Goal: Transaction & Acquisition: Purchase product/service

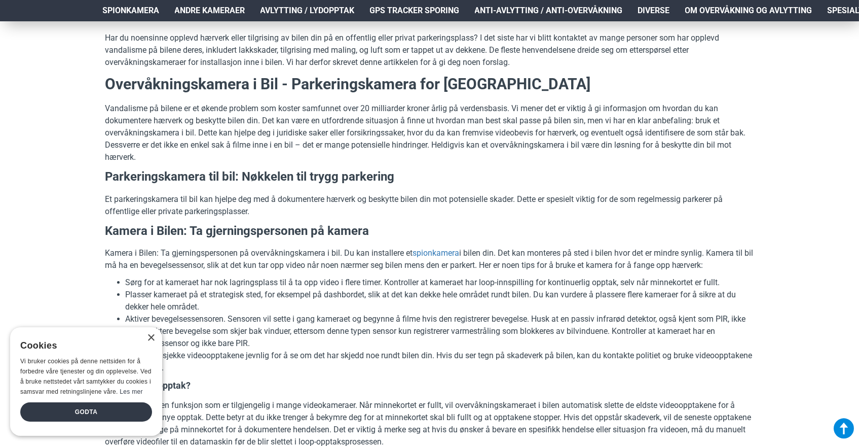
scroll to position [363, 0]
click at [151, 327] on div "× Cookies Vi bruker cookies på denne nettsiden for å forbedre våre tjenester og…" at bounding box center [86, 381] width 152 height 108
click at [151, 334] on div "×" at bounding box center [151, 338] width 8 height 8
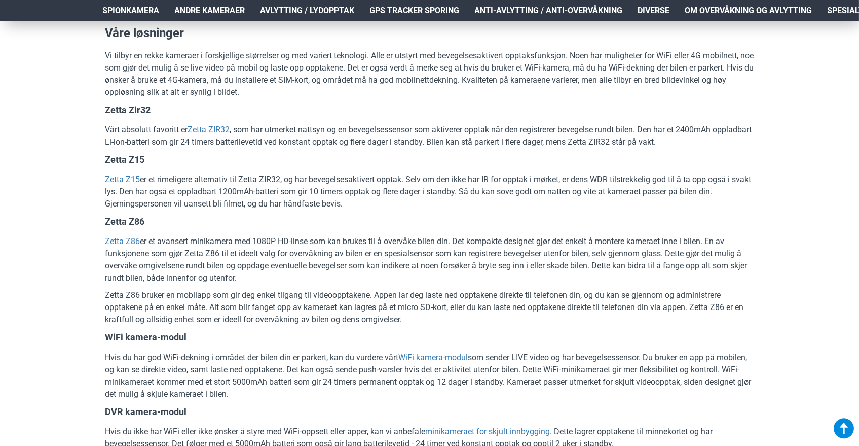
scroll to position [1145, 0]
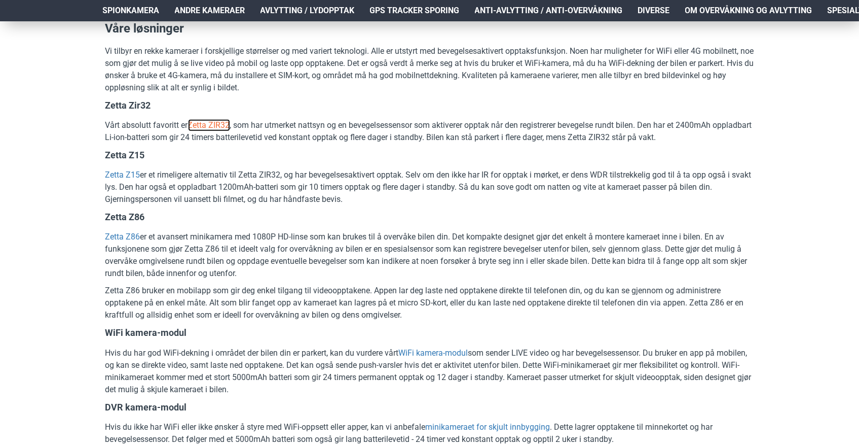
click at [207, 125] on link "Zetta ZIR32" at bounding box center [209, 125] width 42 height 12
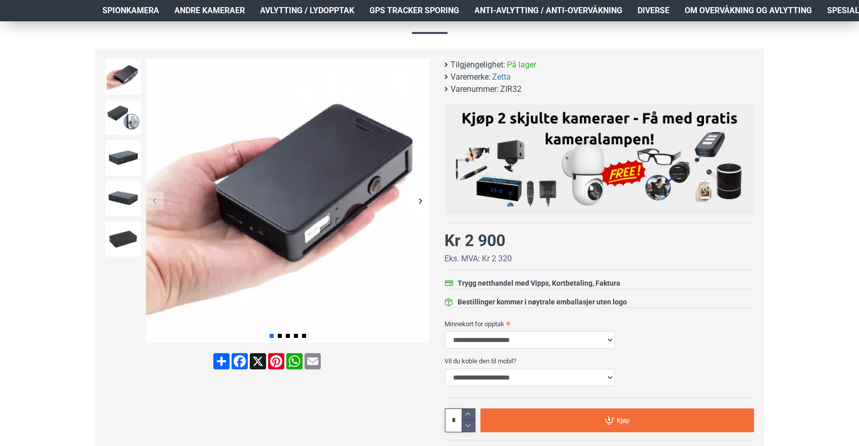
scroll to position [114, 0]
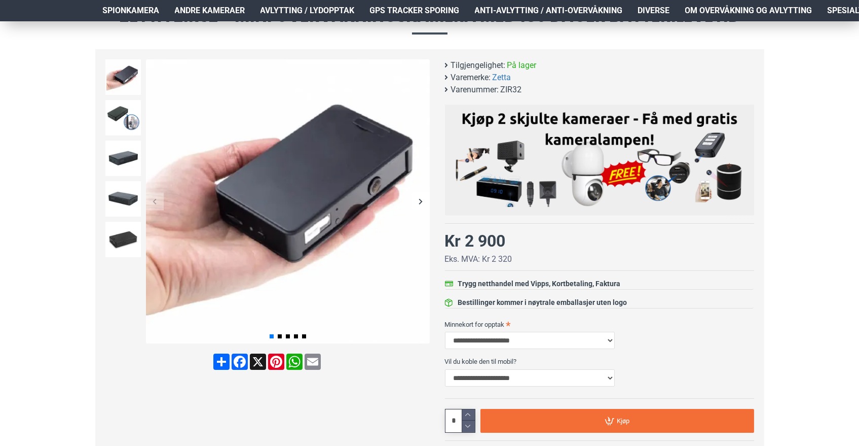
click at [422, 198] on div "Next slide" at bounding box center [421, 202] width 18 height 18
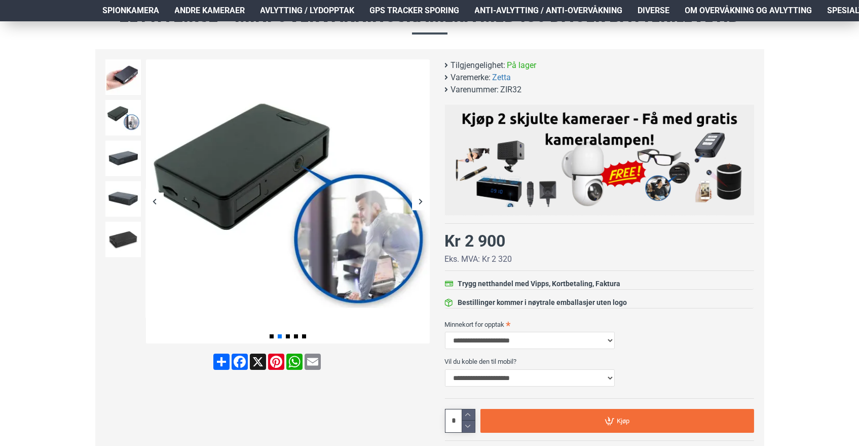
click at [422, 198] on div "Next slide" at bounding box center [421, 202] width 18 height 18
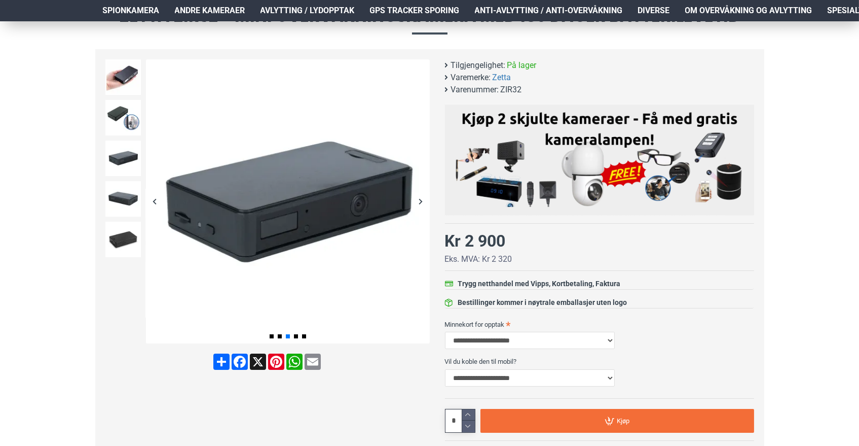
click at [422, 198] on div "Next slide" at bounding box center [421, 202] width 18 height 18
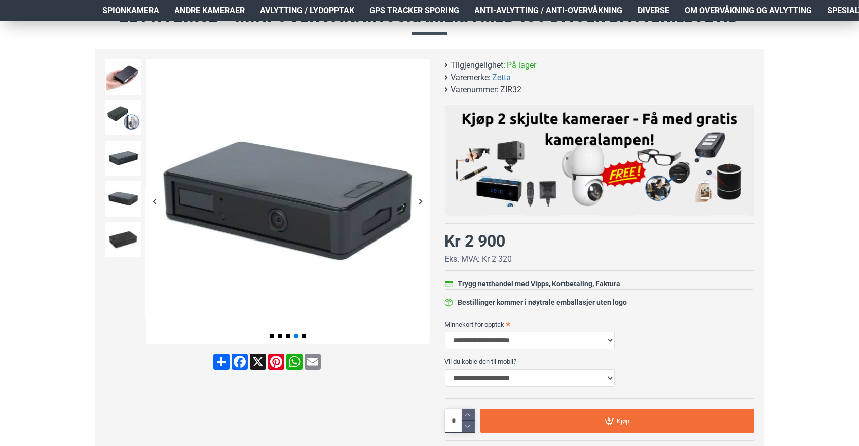
click at [422, 198] on div "Next slide" at bounding box center [421, 202] width 18 height 18
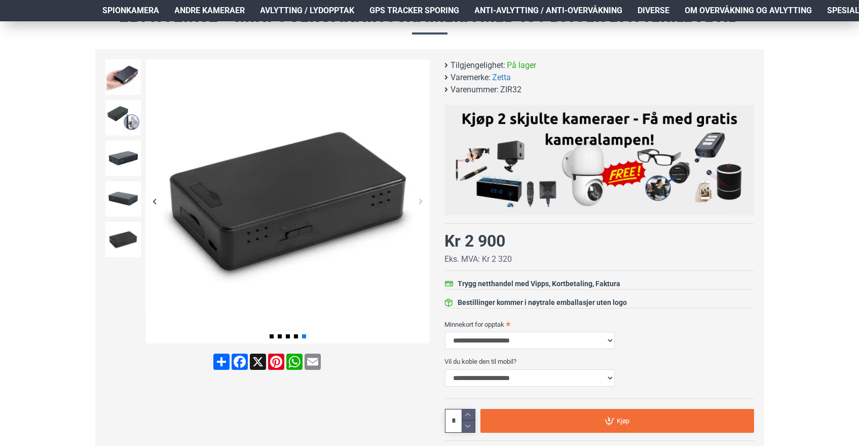
click at [422, 198] on div "Next slide" at bounding box center [421, 202] width 18 height 18
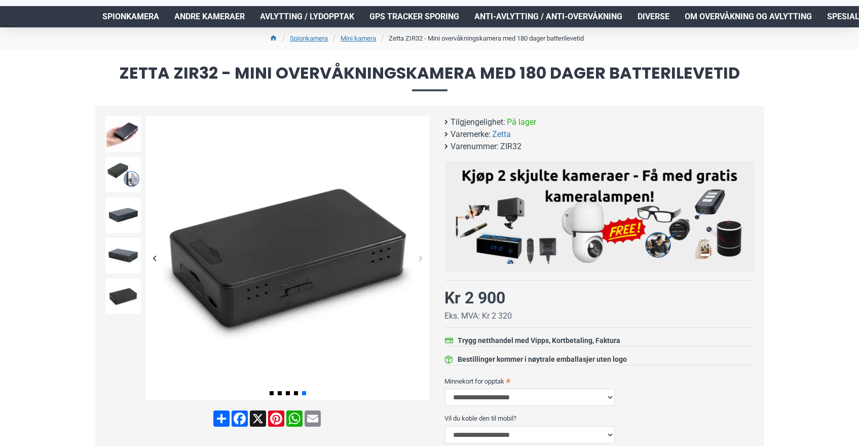
scroll to position [57, 0]
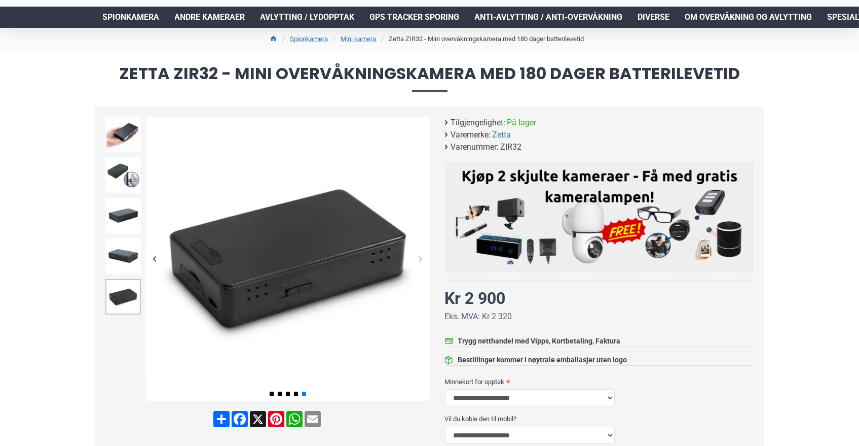
click at [123, 301] on img at bounding box center [122, 296] width 35 height 35
click at [129, 249] on img at bounding box center [122, 255] width 35 height 35
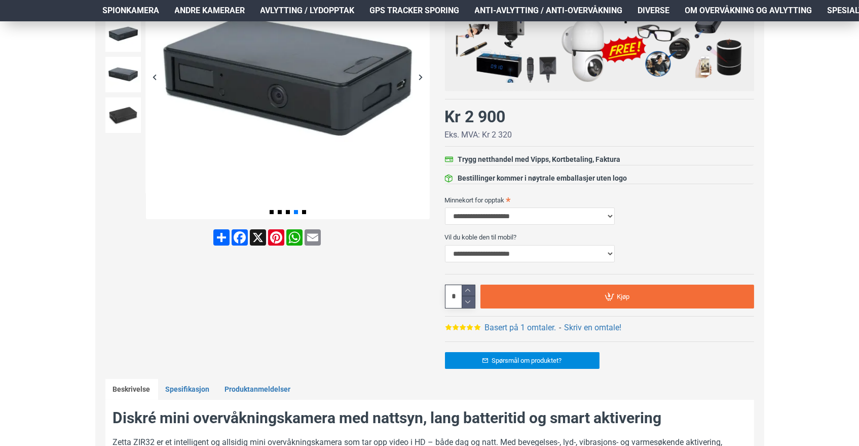
scroll to position [241, 0]
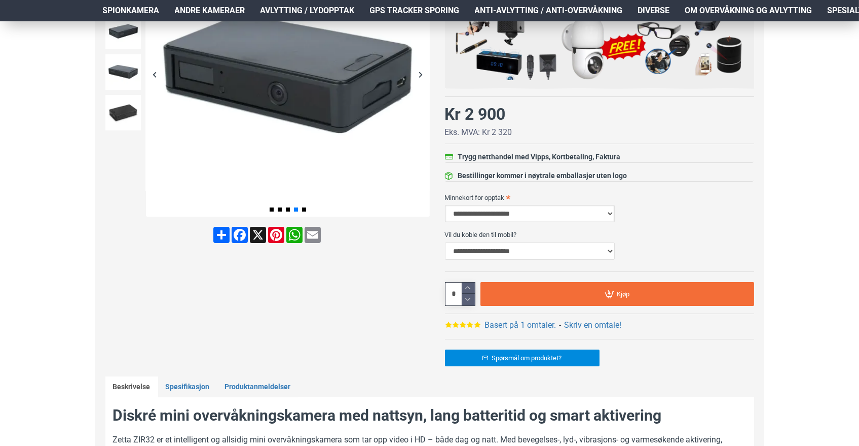
click at [552, 214] on select "**********" at bounding box center [530, 213] width 170 height 17
select select "***"
click at [445, 205] on select "**********" at bounding box center [530, 213] width 170 height 17
click at [561, 243] on select "**********" at bounding box center [530, 250] width 170 height 17
click at [445, 242] on select "**********" at bounding box center [530, 250] width 170 height 17
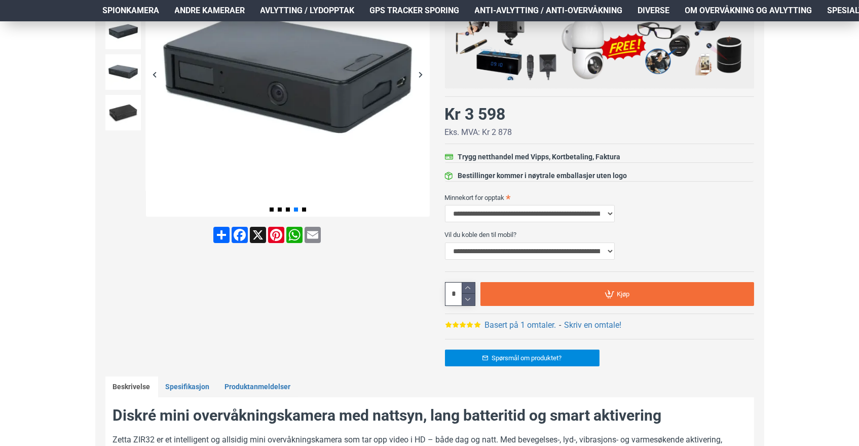
click at [510, 250] on select "**********" at bounding box center [530, 250] width 170 height 17
select select "***"
click at [445, 242] on select "**********" at bounding box center [530, 250] width 170 height 17
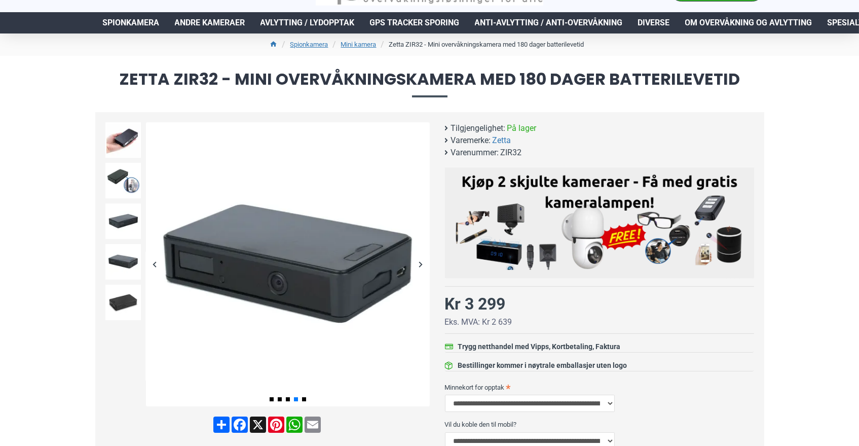
scroll to position [51, 0]
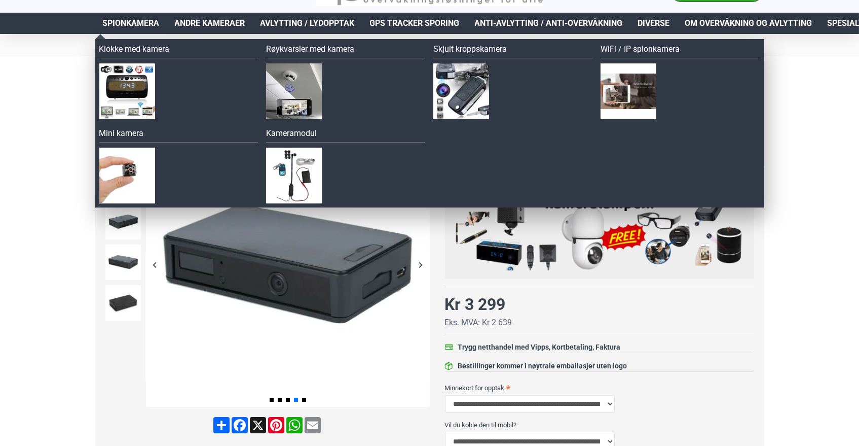
click at [143, 23] on span "Spionkamera" at bounding box center [131, 23] width 57 height 12
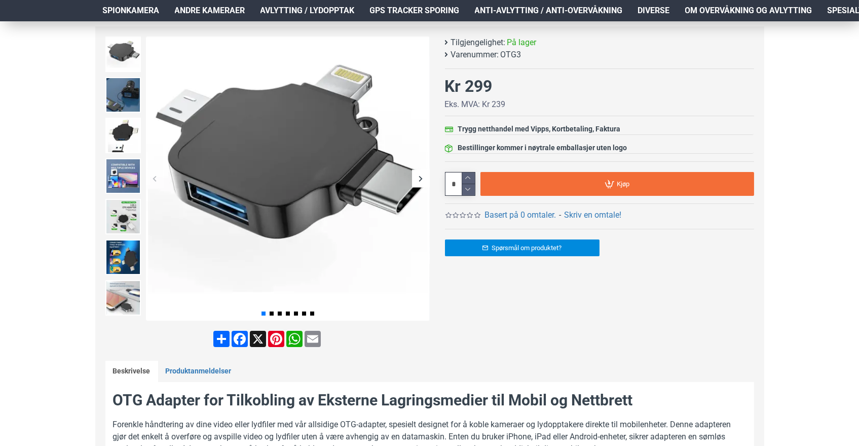
scroll to position [137, 0]
click at [112, 92] on img at bounding box center [122, 94] width 35 height 35
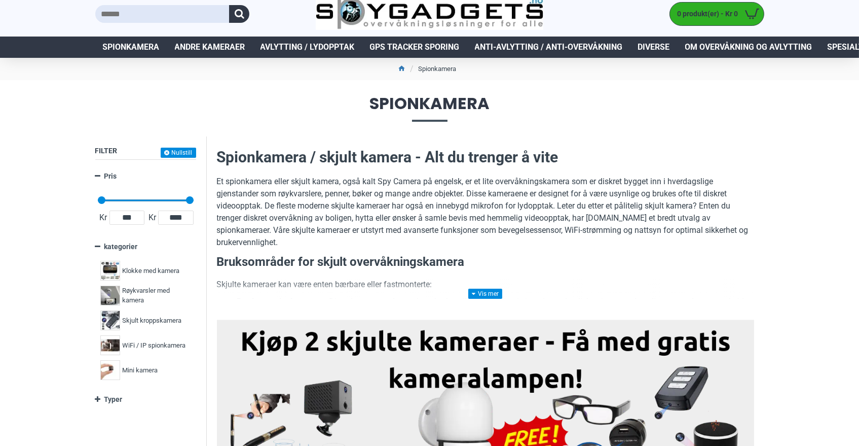
scroll to position [13, 0]
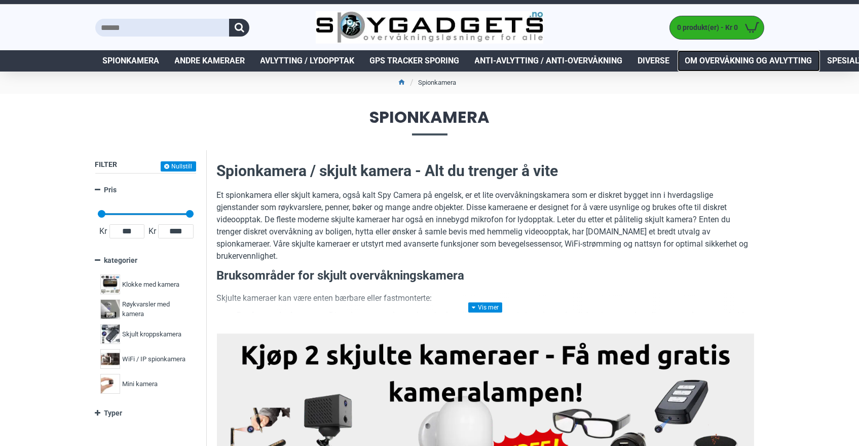
click at [735, 60] on span "Om overvåkning og avlytting" at bounding box center [748, 61] width 127 height 12
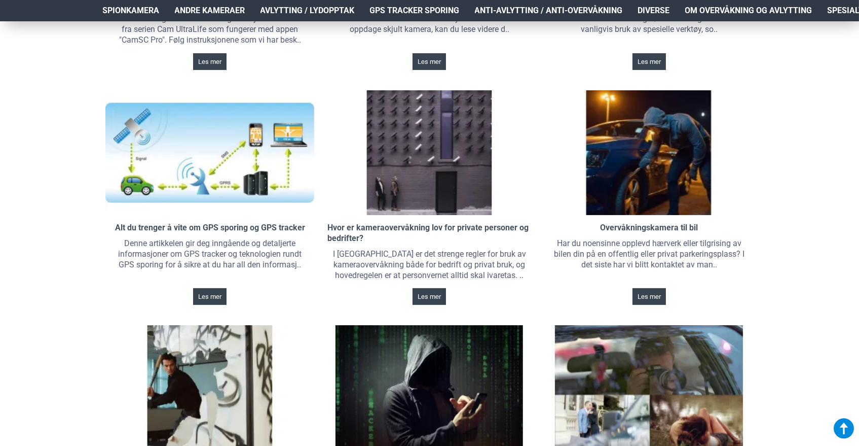
scroll to position [547, 0]
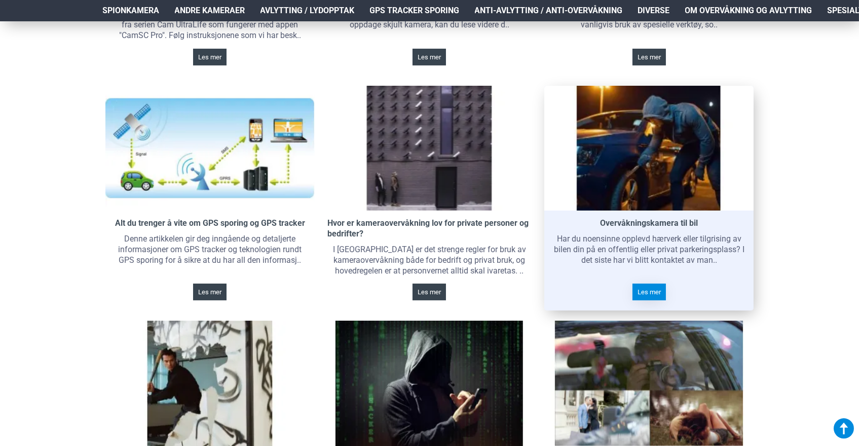
click at [652, 288] on span "Les mer" at bounding box center [649, 291] width 23 height 7
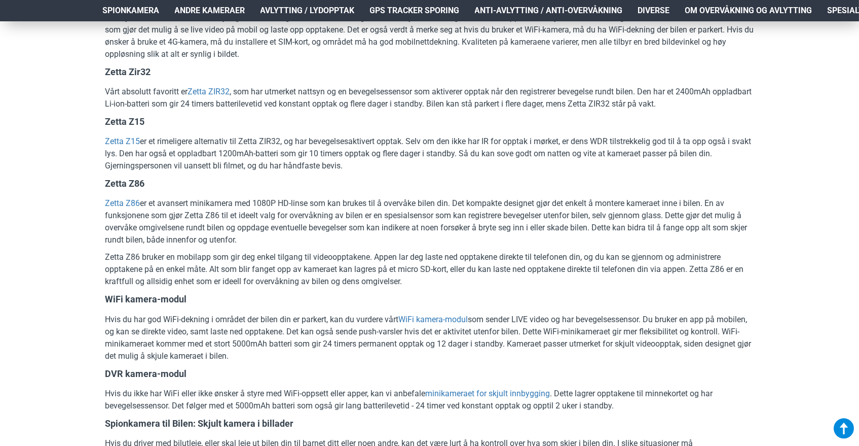
scroll to position [1179, 0]
click at [113, 200] on link "Zetta Z86" at bounding box center [122, 203] width 35 height 12
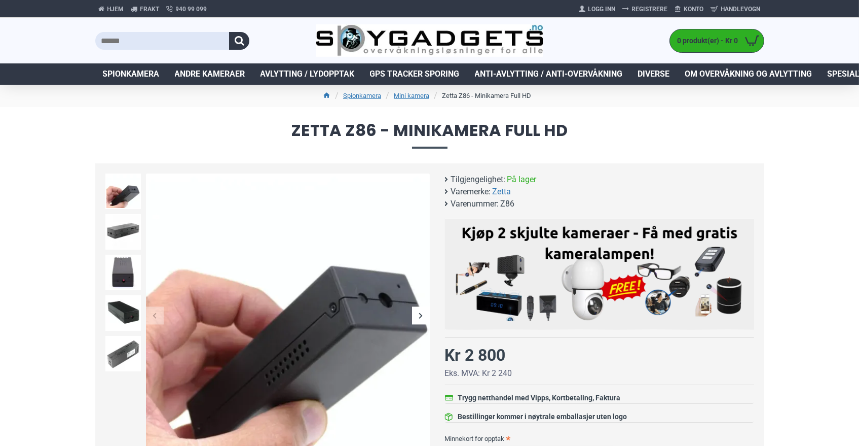
click at [422, 313] on div "Next slide" at bounding box center [421, 316] width 18 height 18
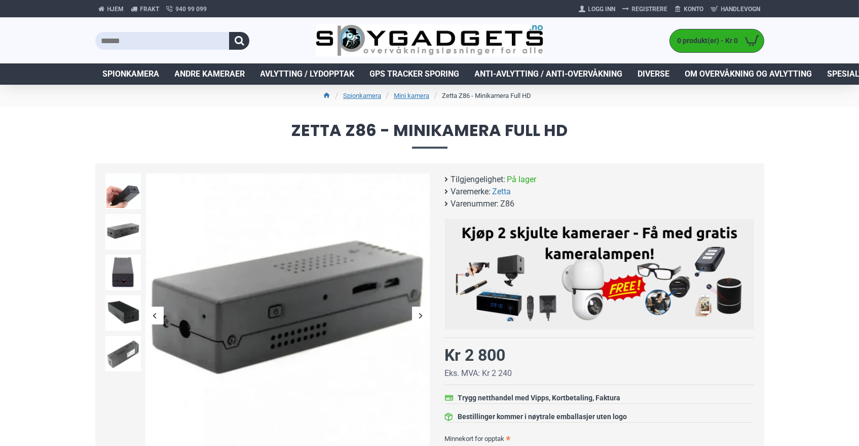
click at [422, 313] on div "Next slide" at bounding box center [421, 316] width 18 height 18
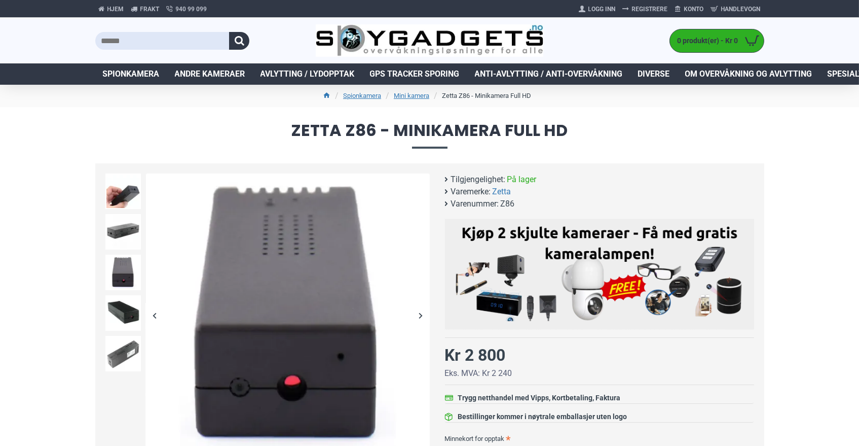
click at [422, 313] on div "Next slide" at bounding box center [421, 316] width 18 height 18
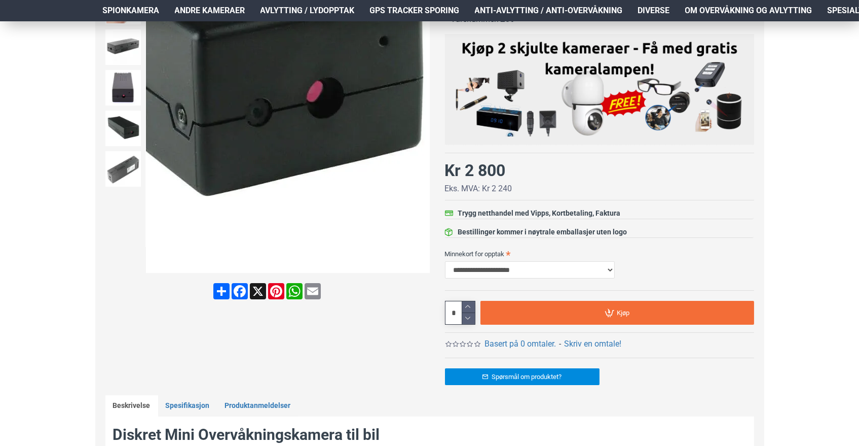
scroll to position [187, 0]
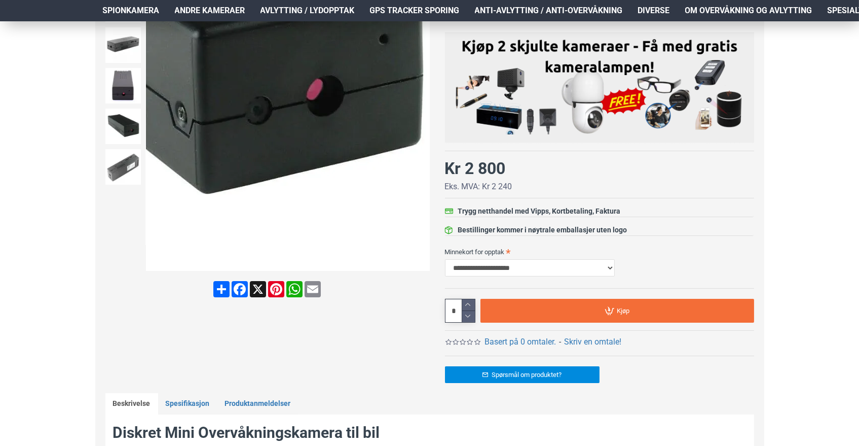
click at [422, 313] on div at bounding box center [267, 190] width 324 height 406
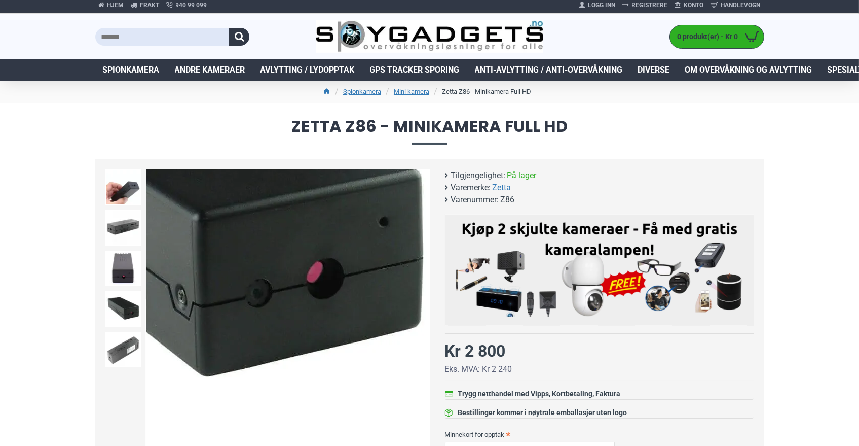
scroll to position [0, 0]
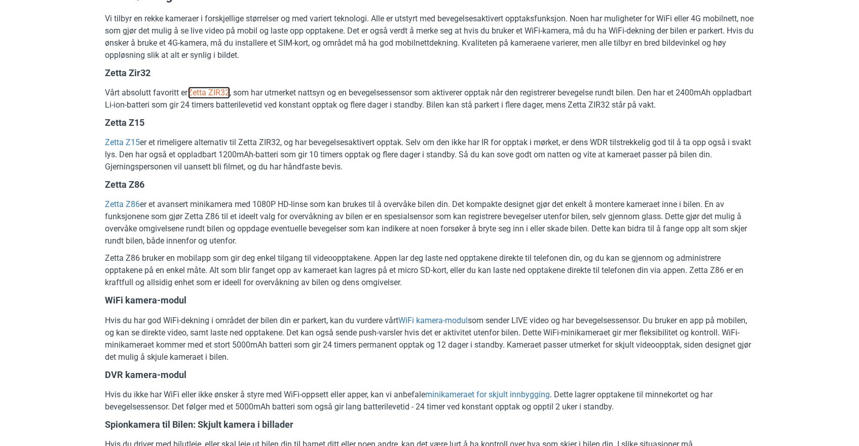
click at [228, 89] on link "Zetta ZIR32" at bounding box center [209, 93] width 42 height 12
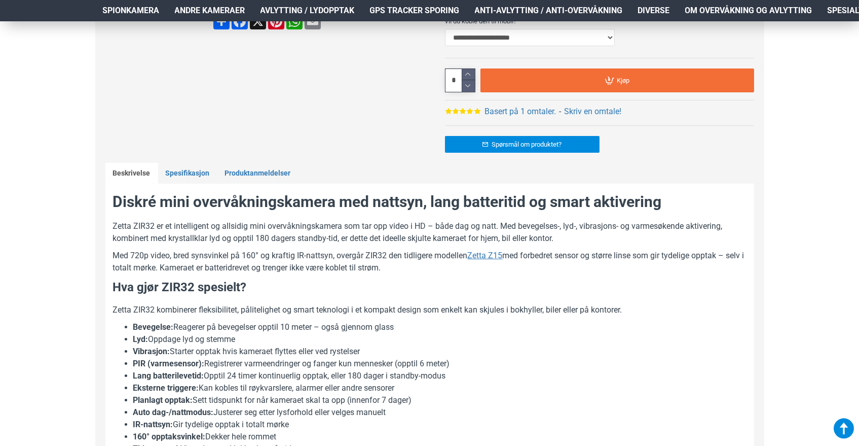
scroll to position [454, 0]
click at [197, 177] on link "Spesifikasjon" at bounding box center [187, 173] width 59 height 21
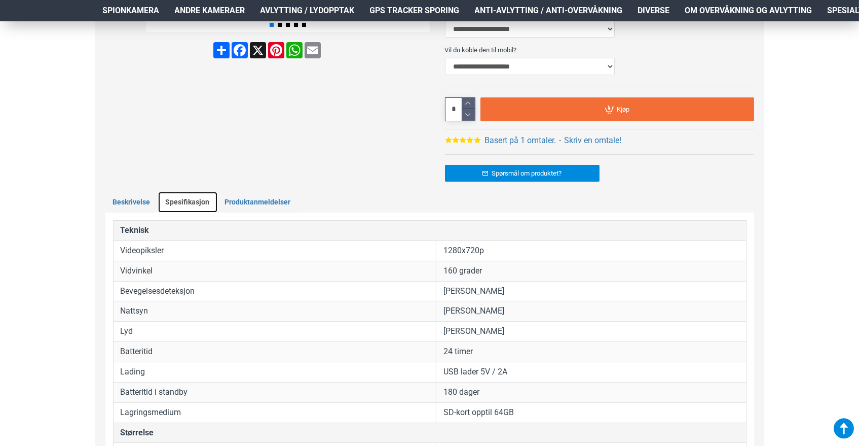
scroll to position [425, 0]
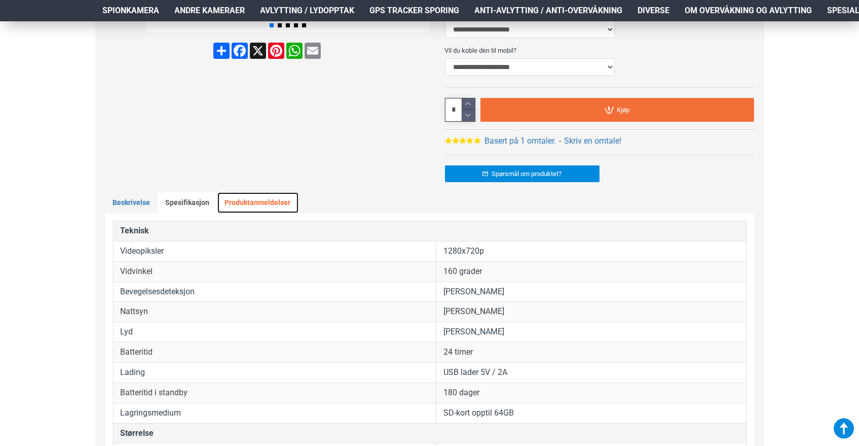
click at [269, 197] on link "Produktanmeldelser" at bounding box center [257, 202] width 81 height 21
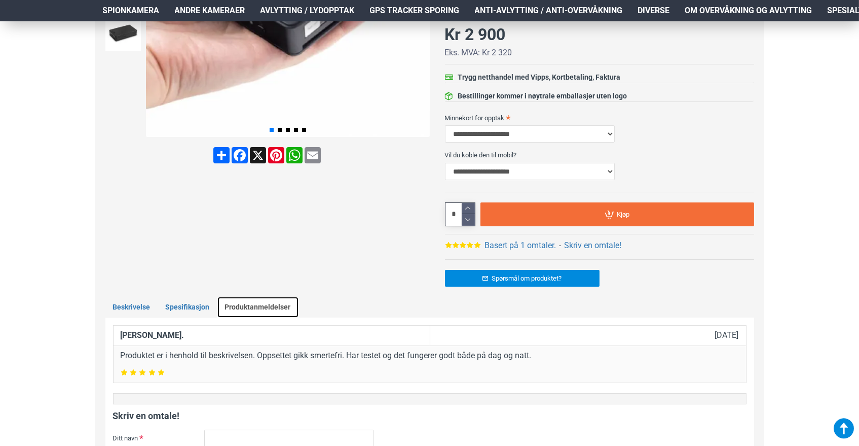
scroll to position [318, 0]
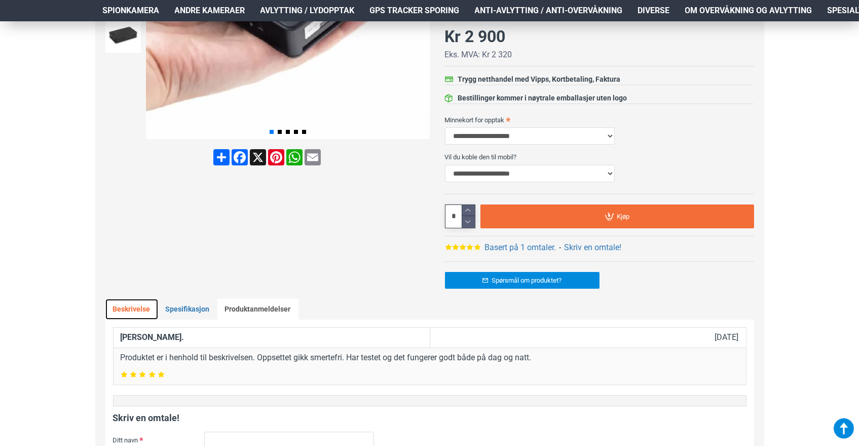
click at [124, 309] on link "Beskrivelse" at bounding box center [131, 309] width 53 height 21
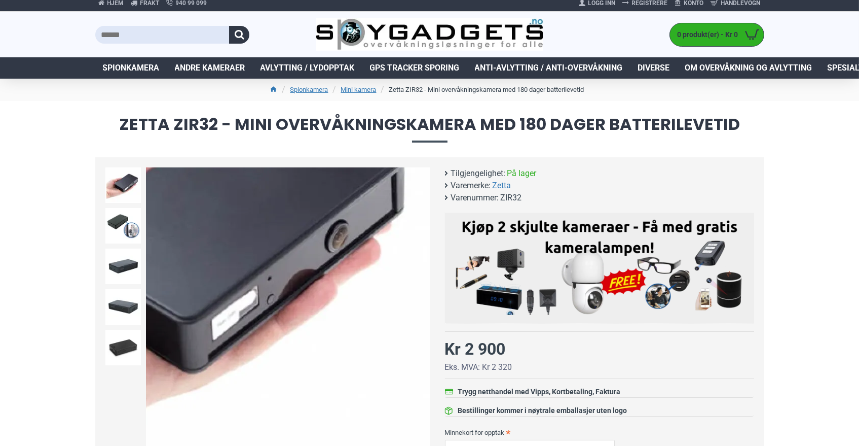
scroll to position [7, 0]
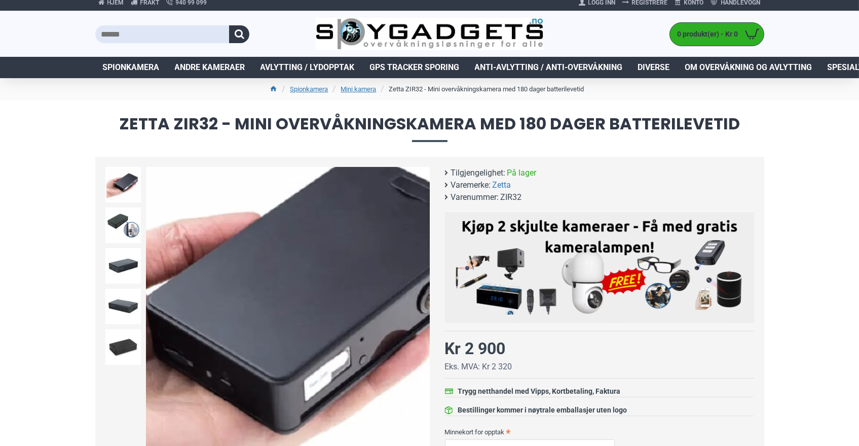
click at [305, 288] on img at bounding box center [288, 309] width 284 height 284
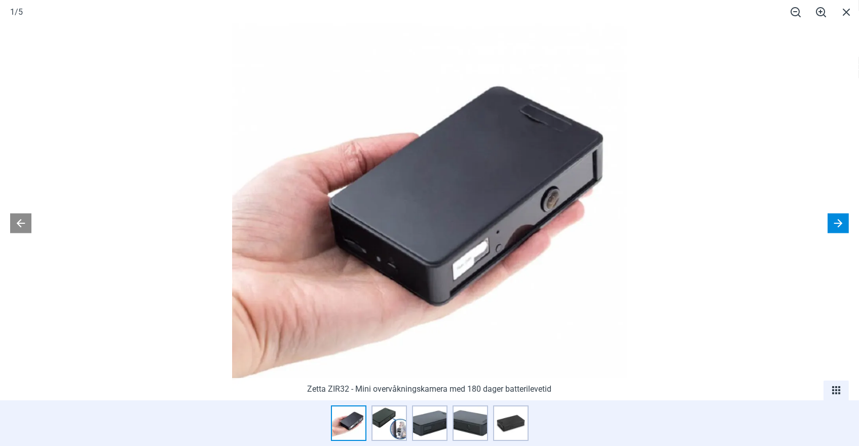
click at [840, 220] on button at bounding box center [838, 223] width 21 height 20
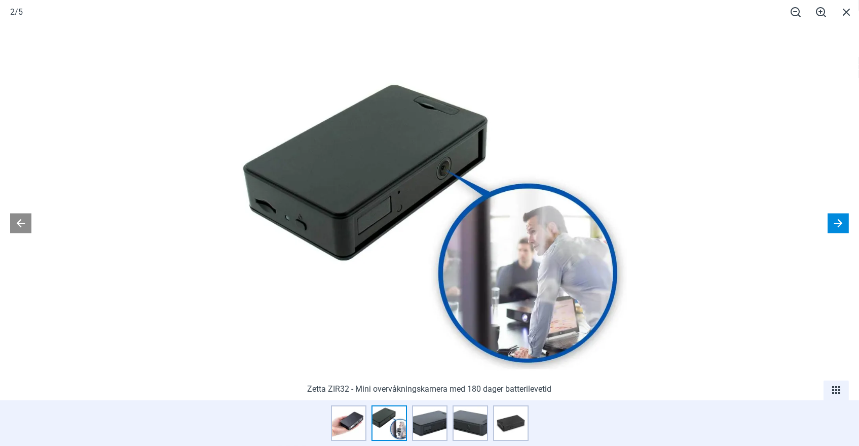
click at [836, 225] on button at bounding box center [838, 223] width 21 height 20
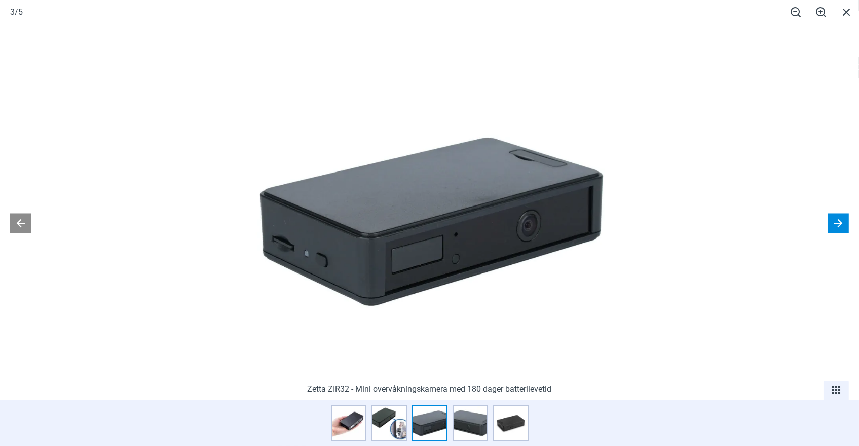
click at [836, 225] on button at bounding box center [838, 223] width 21 height 20
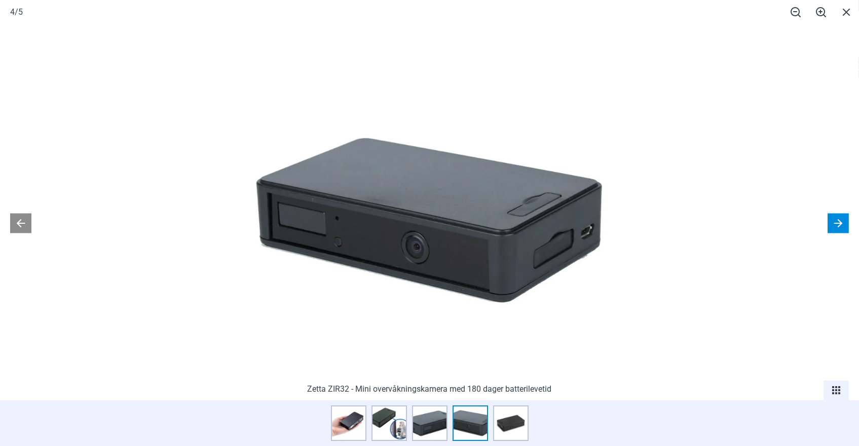
click at [836, 225] on button at bounding box center [838, 223] width 21 height 20
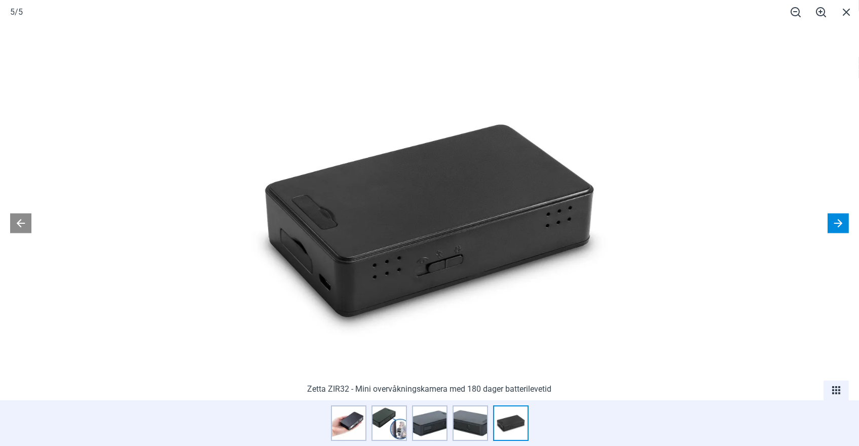
click at [836, 225] on button at bounding box center [838, 223] width 21 height 20
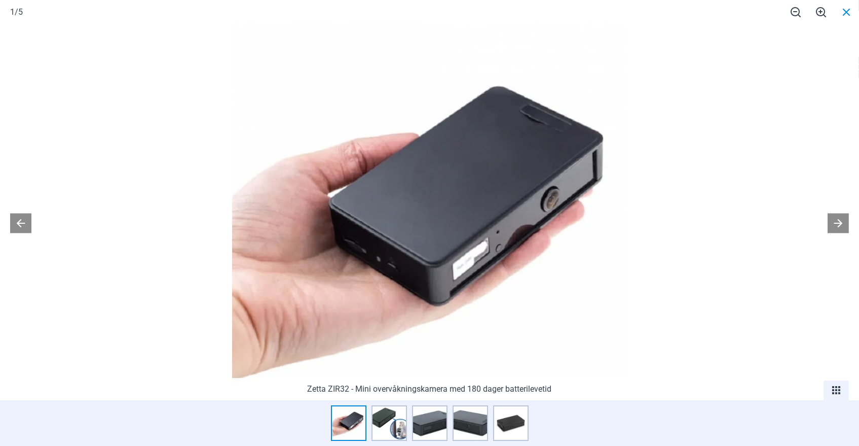
click at [850, 14] on span at bounding box center [846, 12] width 25 height 24
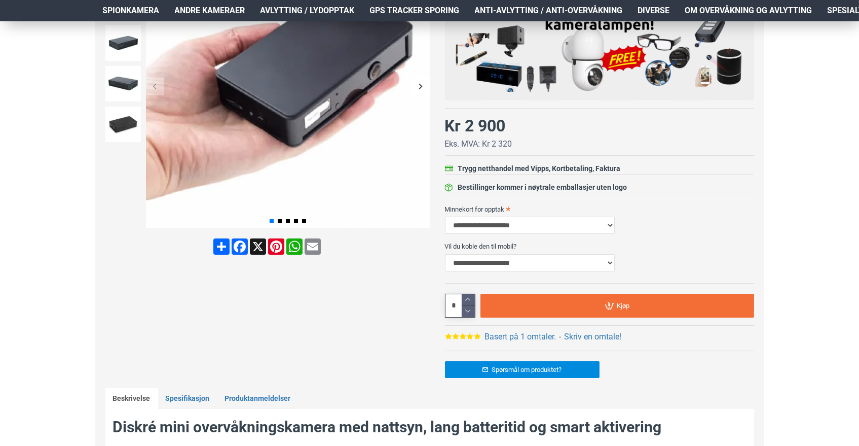
scroll to position [231, 0]
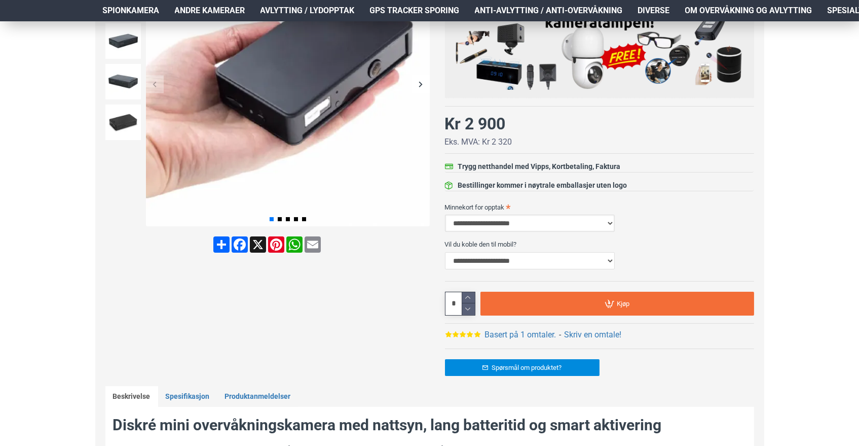
click at [556, 221] on select "**********" at bounding box center [530, 222] width 170 height 17
select select "***"
click at [445, 214] on select "**********" at bounding box center [530, 222] width 170 height 17
click at [464, 299] on icon at bounding box center [468, 298] width 13 height 12
type input "*"
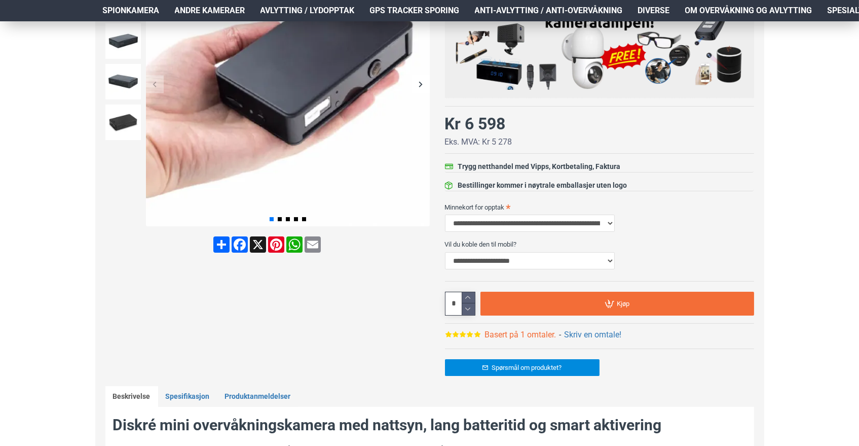
click at [528, 329] on link "Basert på 1 omtaler." at bounding box center [520, 334] width 71 height 12
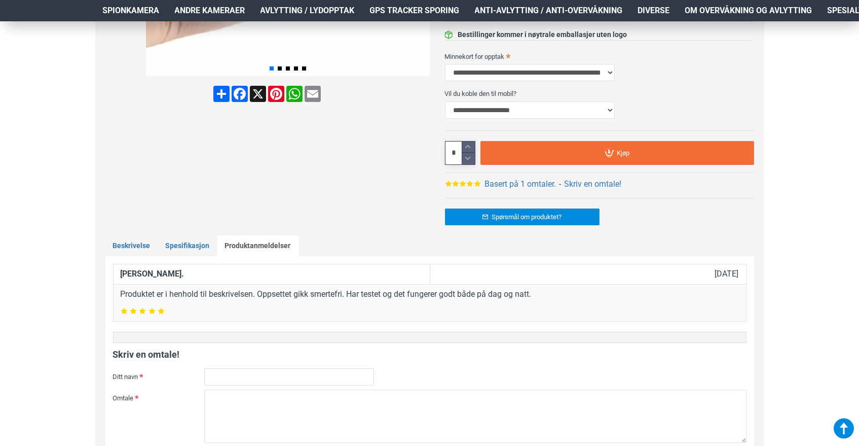
scroll to position [382, 0]
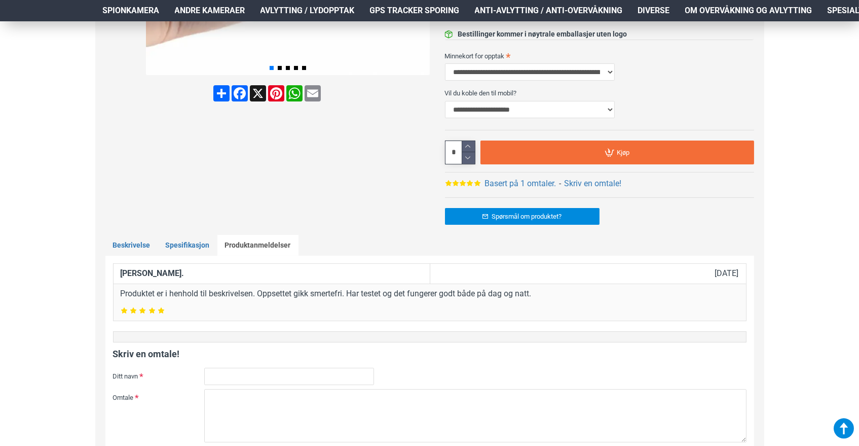
click at [787, 191] on div "Hjem Frakt 940 99 099 Logg Inn Registrere Konto Handlevogn 0 0 produkt(er) - Kr…" at bounding box center [429, 402] width 859 height 1527
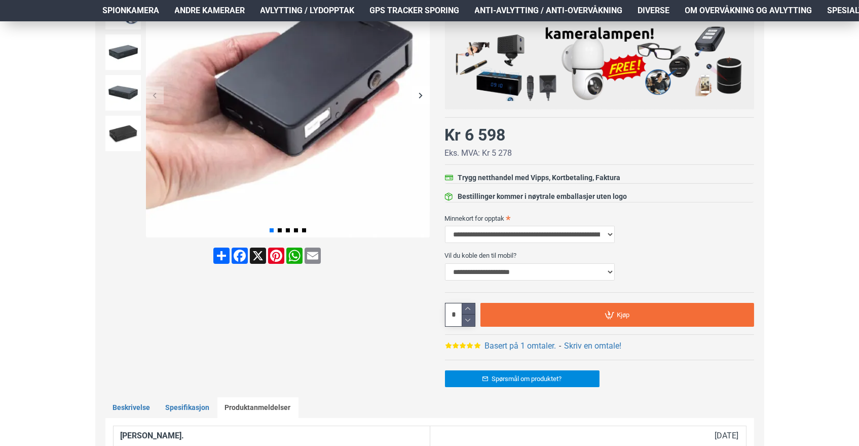
scroll to position [219, 0]
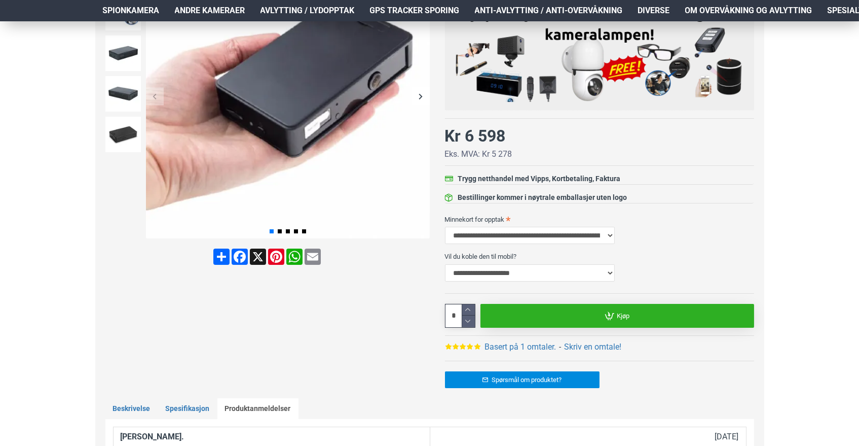
click at [704, 316] on link "Kjøp" at bounding box center [618, 316] width 274 height 24
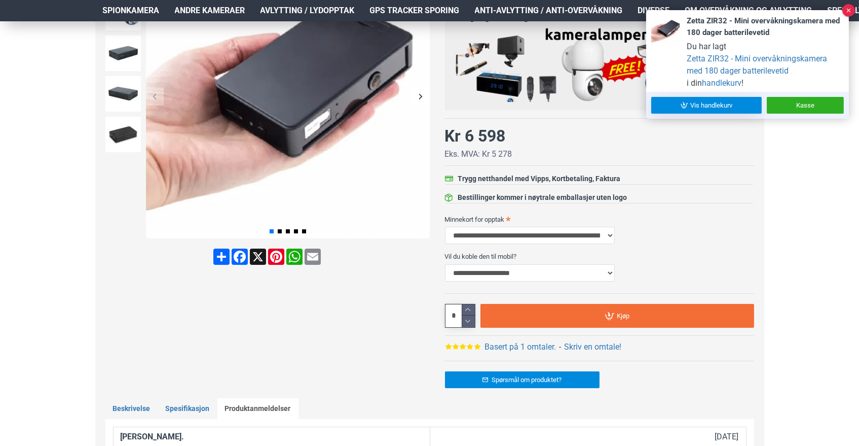
click at [708, 101] on link "Vis handlekurv" at bounding box center [706, 105] width 111 height 17
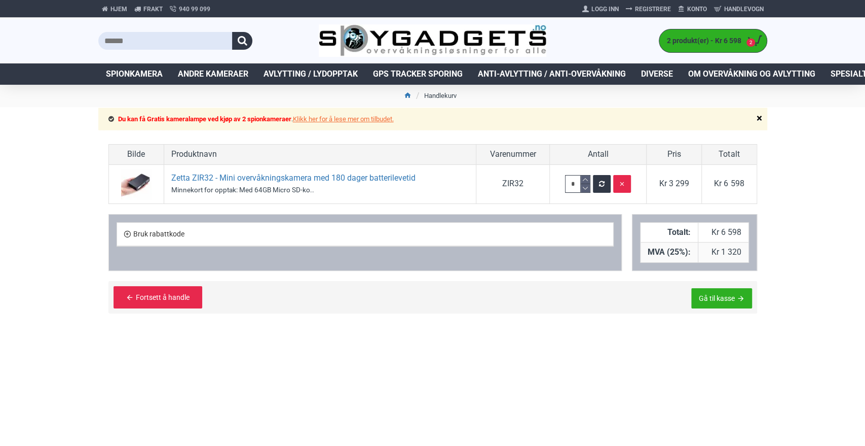
click at [361, 115] on link "Klikk her for å lese mer om tilbudet." at bounding box center [343, 119] width 101 height 10
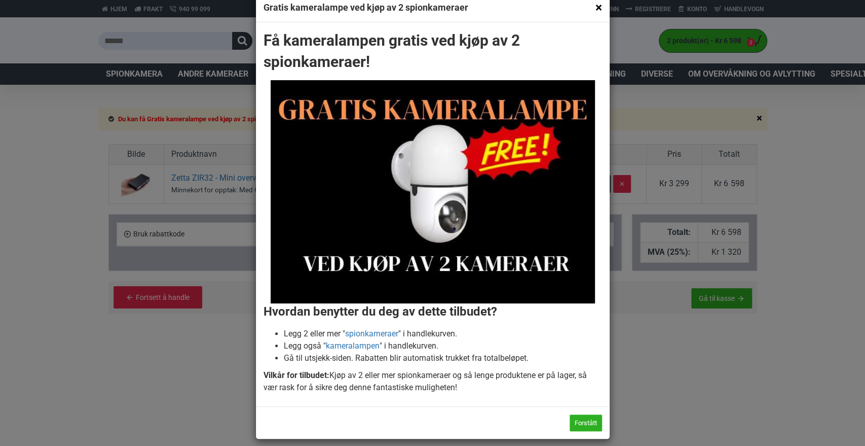
scroll to position [30, 0]
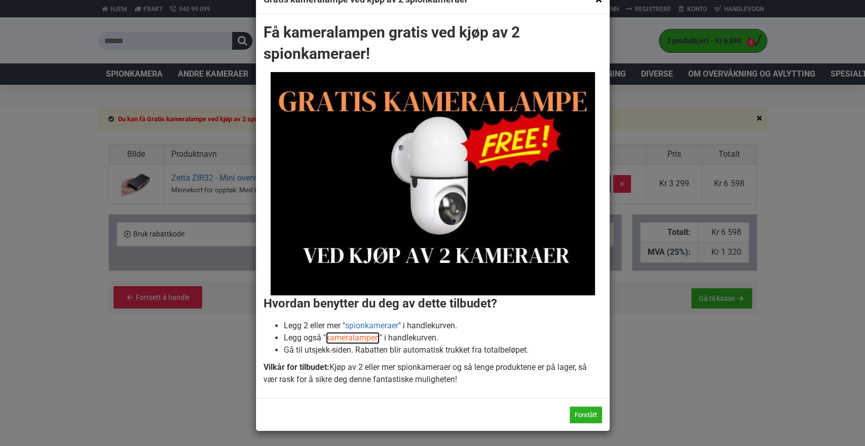
click at [366, 341] on link "kameralampen" at bounding box center [353, 338] width 54 height 12
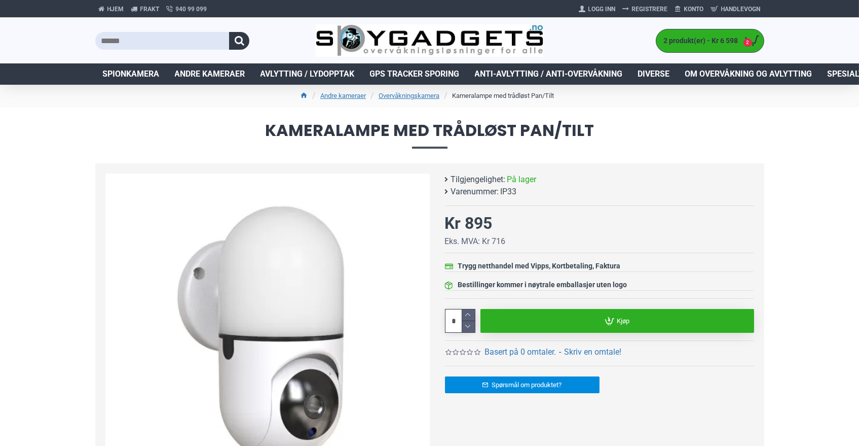
click at [671, 315] on link "Kjøp" at bounding box center [618, 321] width 274 height 24
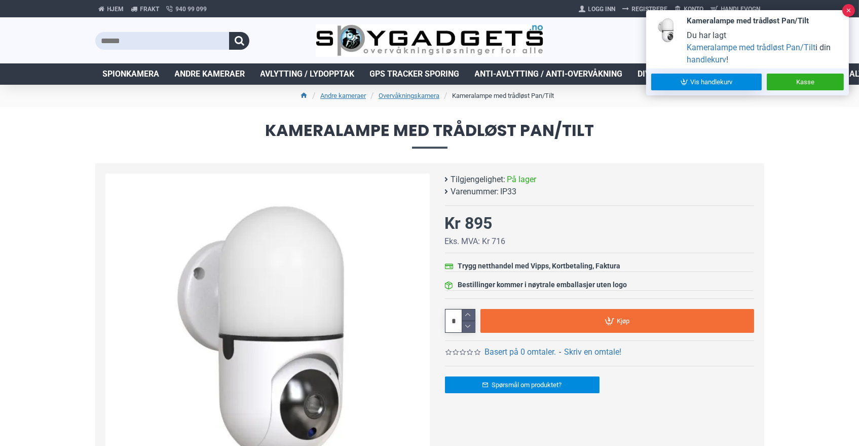
click at [736, 80] on link "Vis handlekurv" at bounding box center [706, 82] width 111 height 17
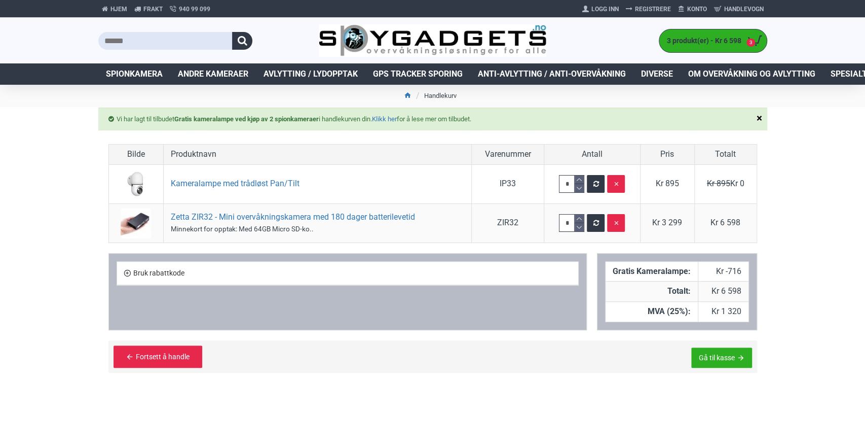
click at [278, 192] on td "Kameralampe med trådløst Pan/Tilt" at bounding box center [317, 184] width 309 height 39
click at [274, 184] on link "Kameralampe med trådløst Pan/Tilt" at bounding box center [235, 184] width 129 height 12
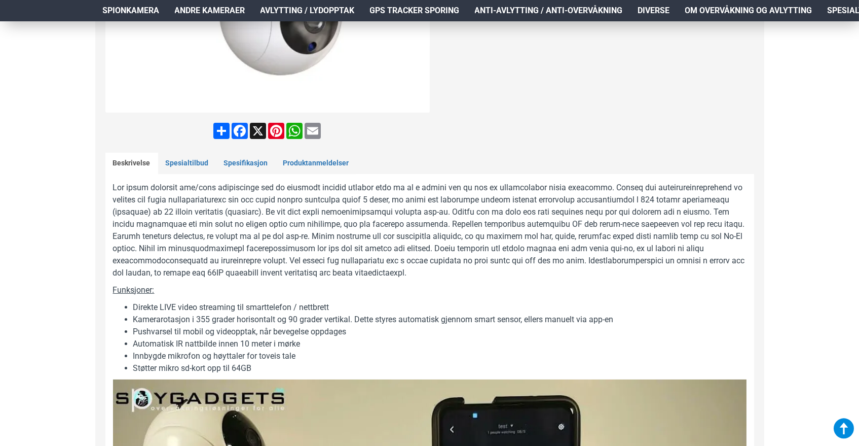
scroll to position [385, 0]
click at [239, 161] on link "Spesifikasjon" at bounding box center [245, 163] width 59 height 21
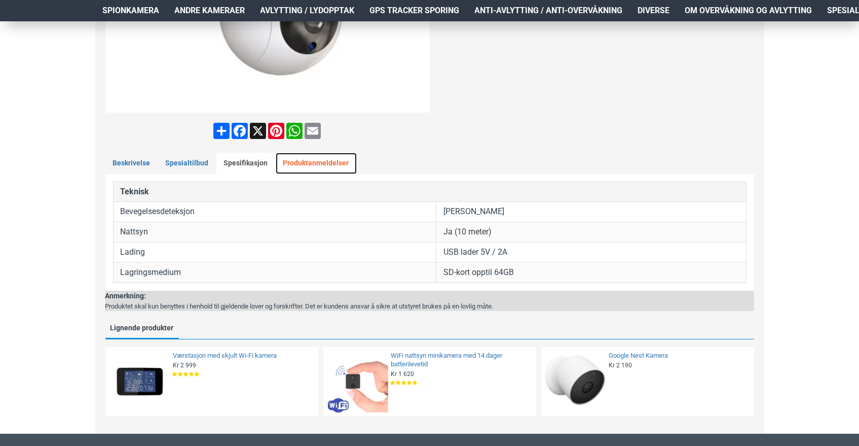
click at [297, 165] on link "Produktanmeldelser" at bounding box center [316, 163] width 81 height 21
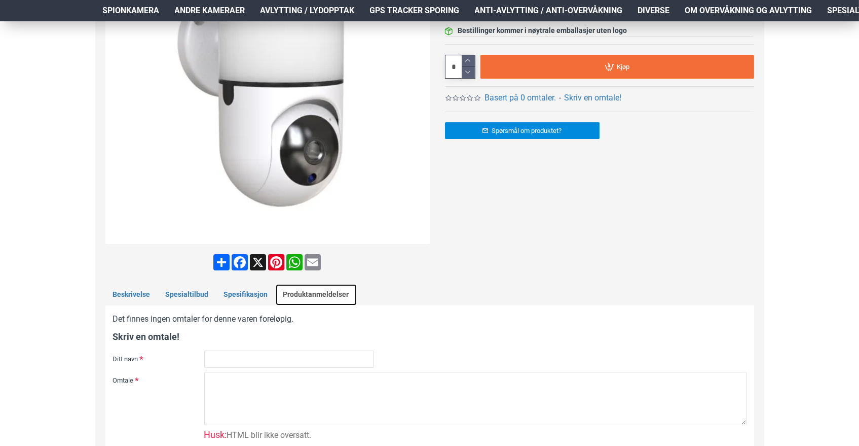
scroll to position [246, 0]
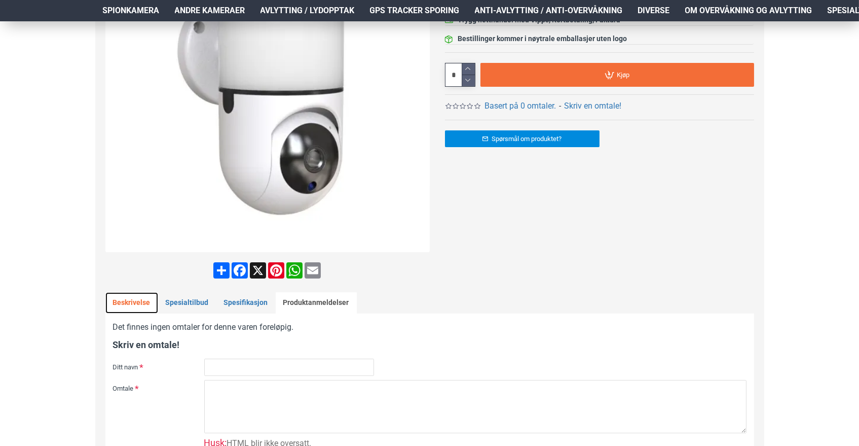
click at [111, 302] on link "Beskrivelse" at bounding box center [131, 302] width 53 height 21
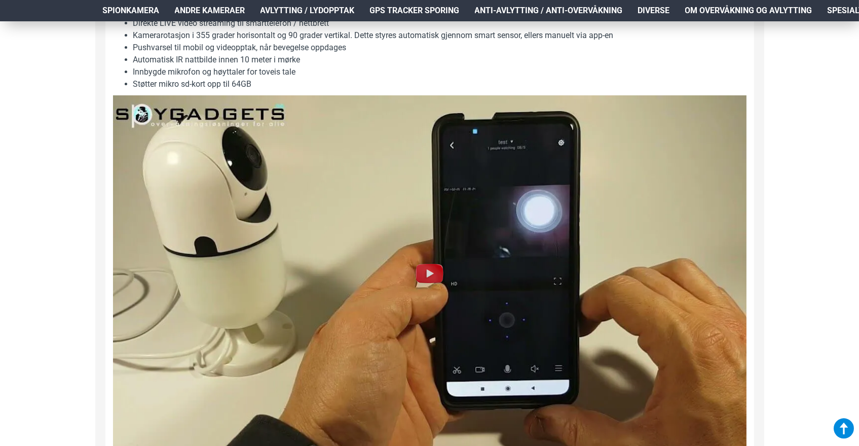
scroll to position [669, 0]
click at [435, 270] on img at bounding box center [430, 273] width 32 height 32
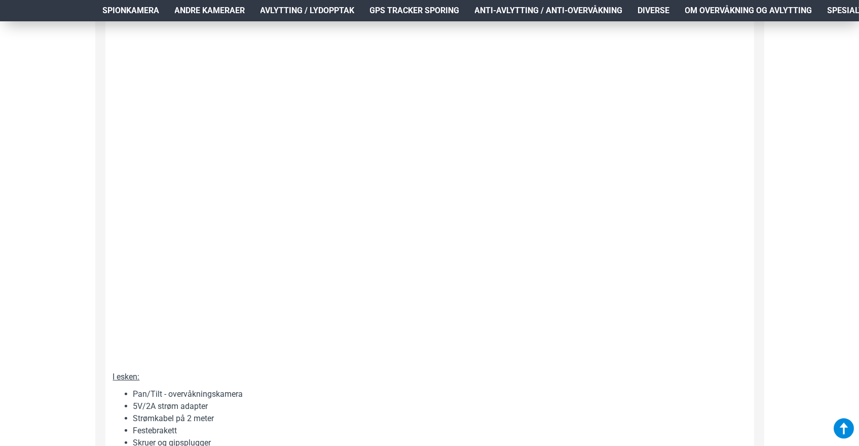
scroll to position [752, 0]
